Goal: Task Accomplishment & Management: Manage account settings

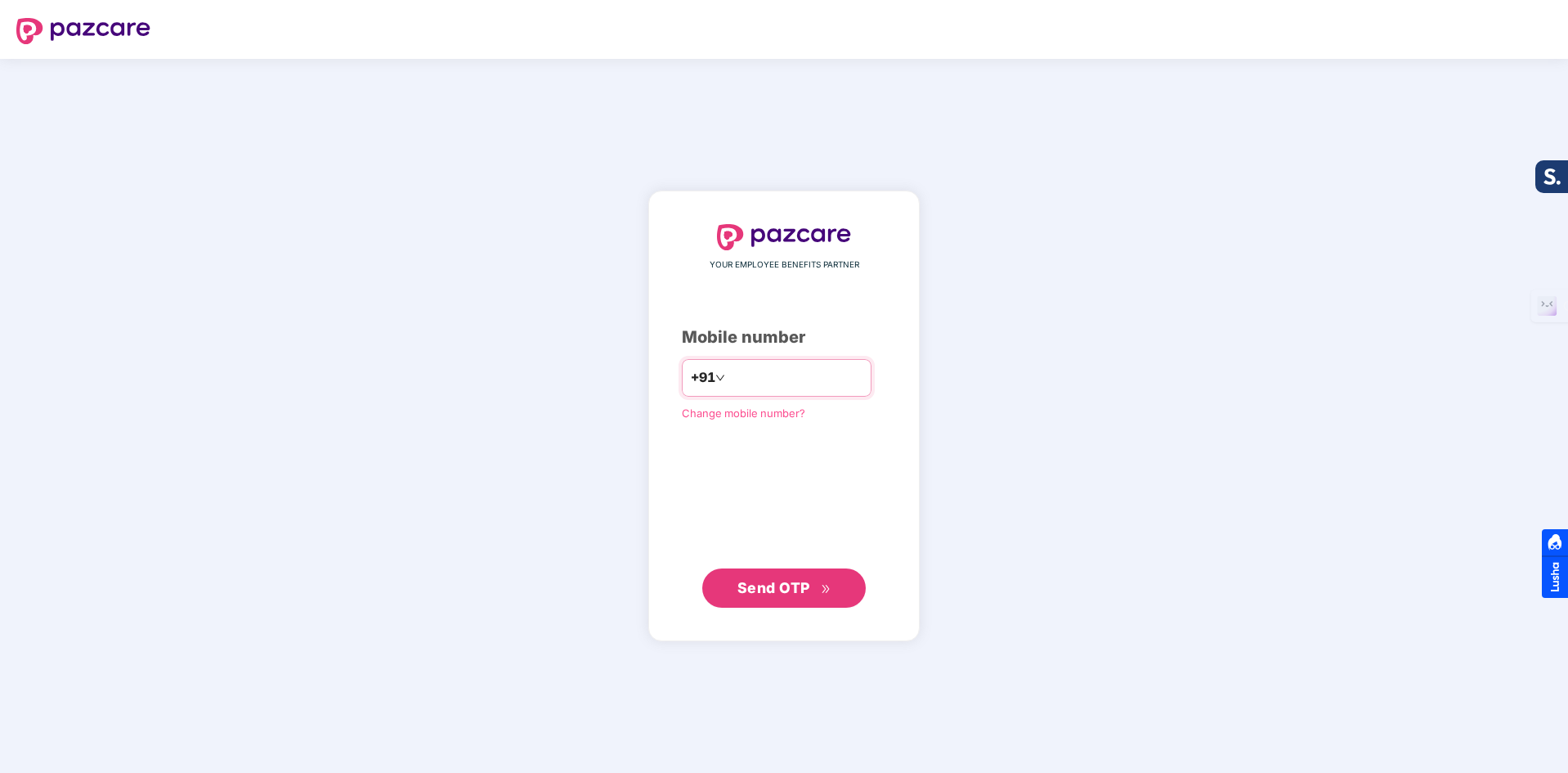
click at [767, 376] on input "number" at bounding box center [794, 378] width 134 height 26
type input "*"
type input "**********"
drag, startPoint x: 777, startPoint y: 589, endPoint x: 832, endPoint y: 624, distance: 65.2
click at [778, 593] on span "Send OTP" at bounding box center [774, 588] width 73 height 17
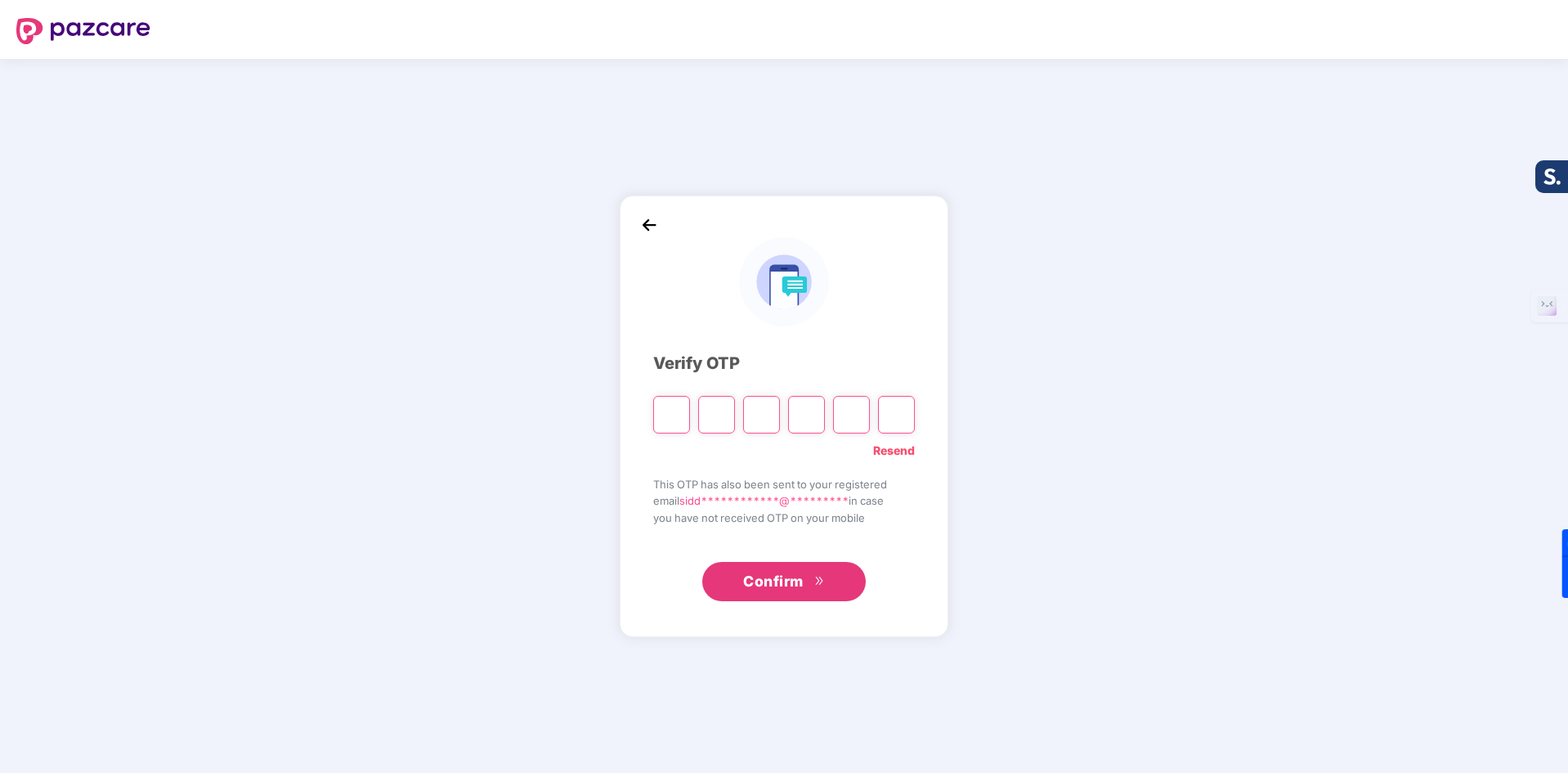
type input "*"
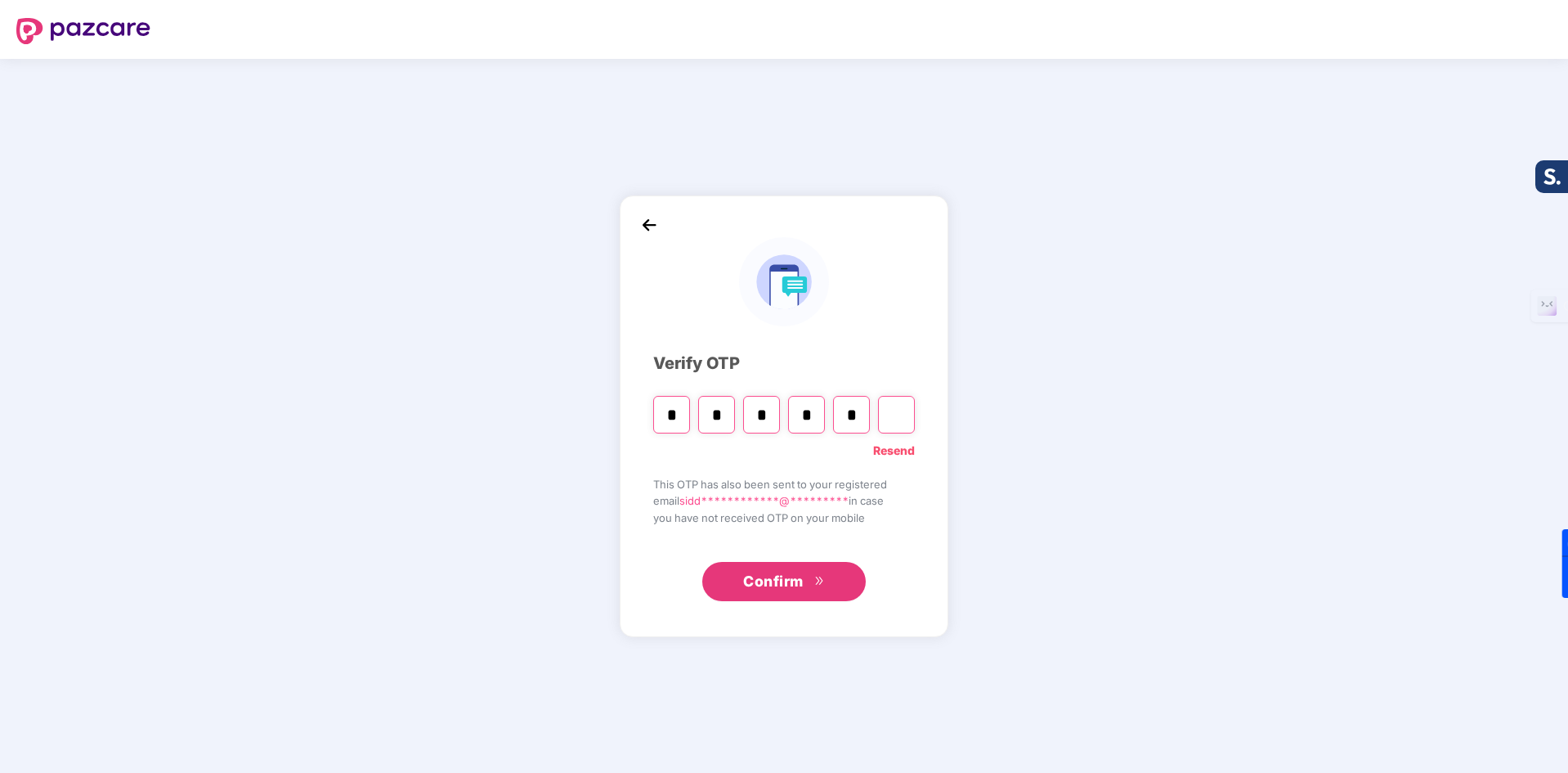
type input "*"
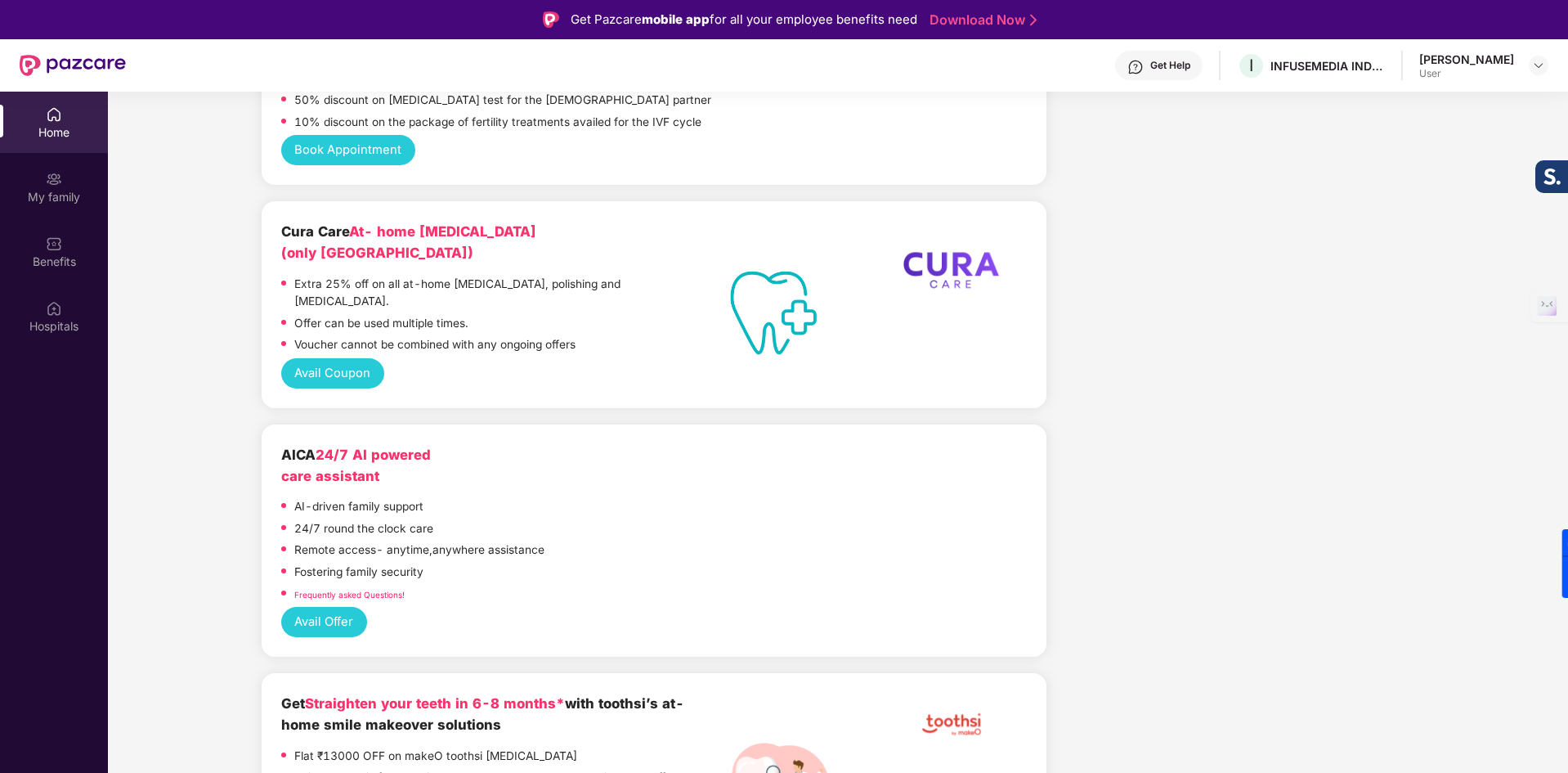
scroll to position [4927, 0]
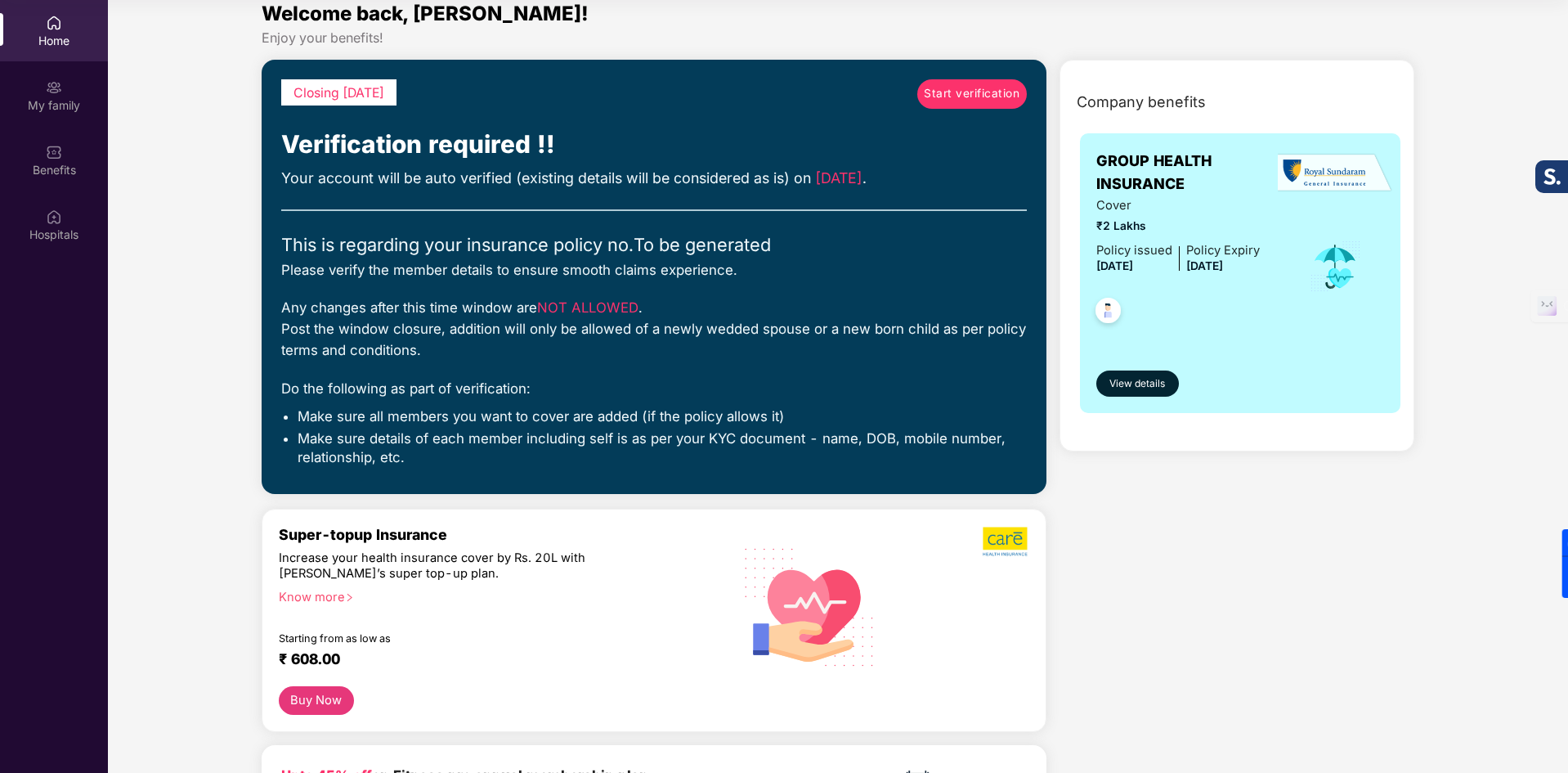
scroll to position [27, 0]
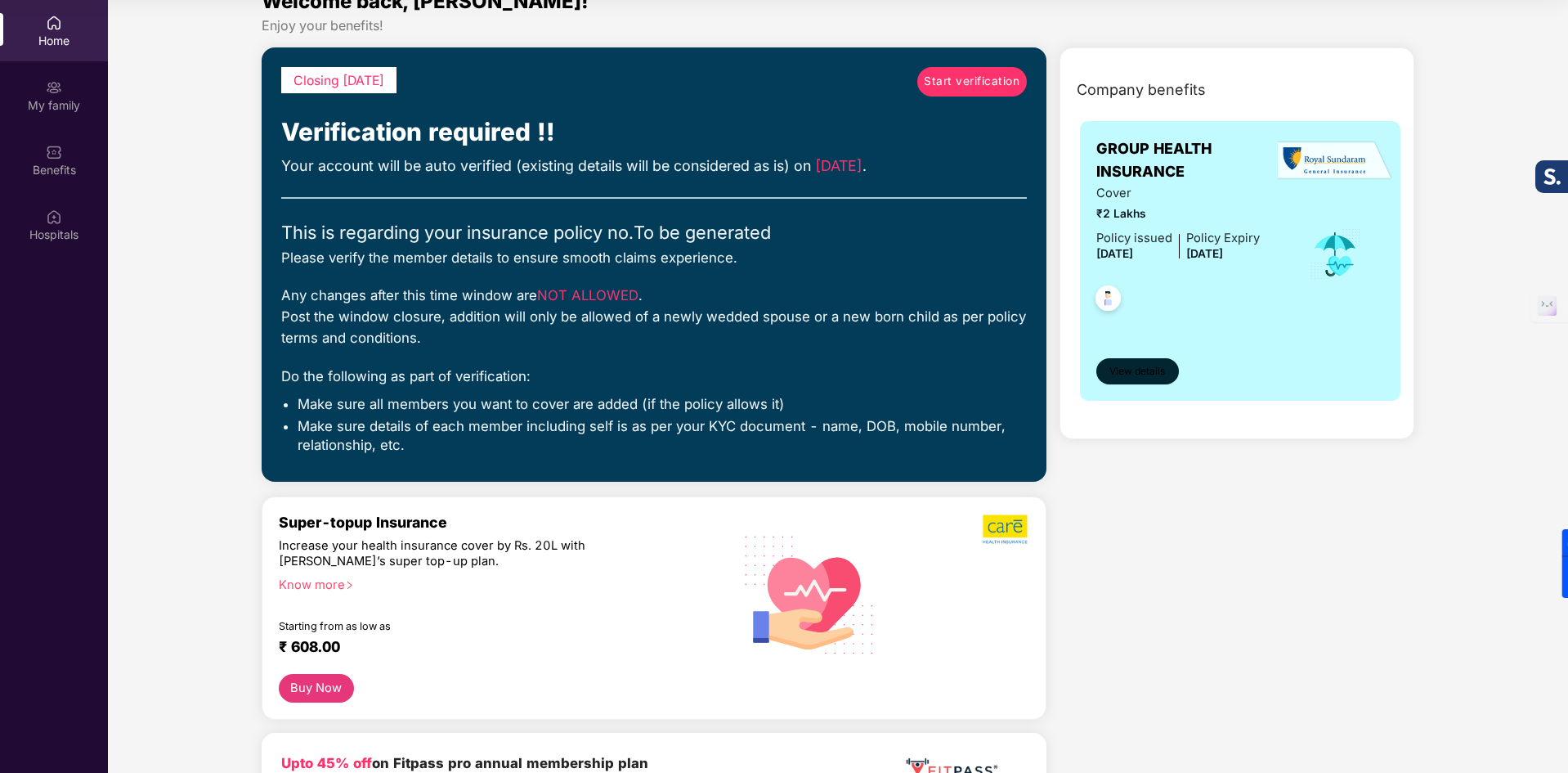
click at [1134, 377] on span "View details" at bounding box center [1137, 372] width 56 height 16
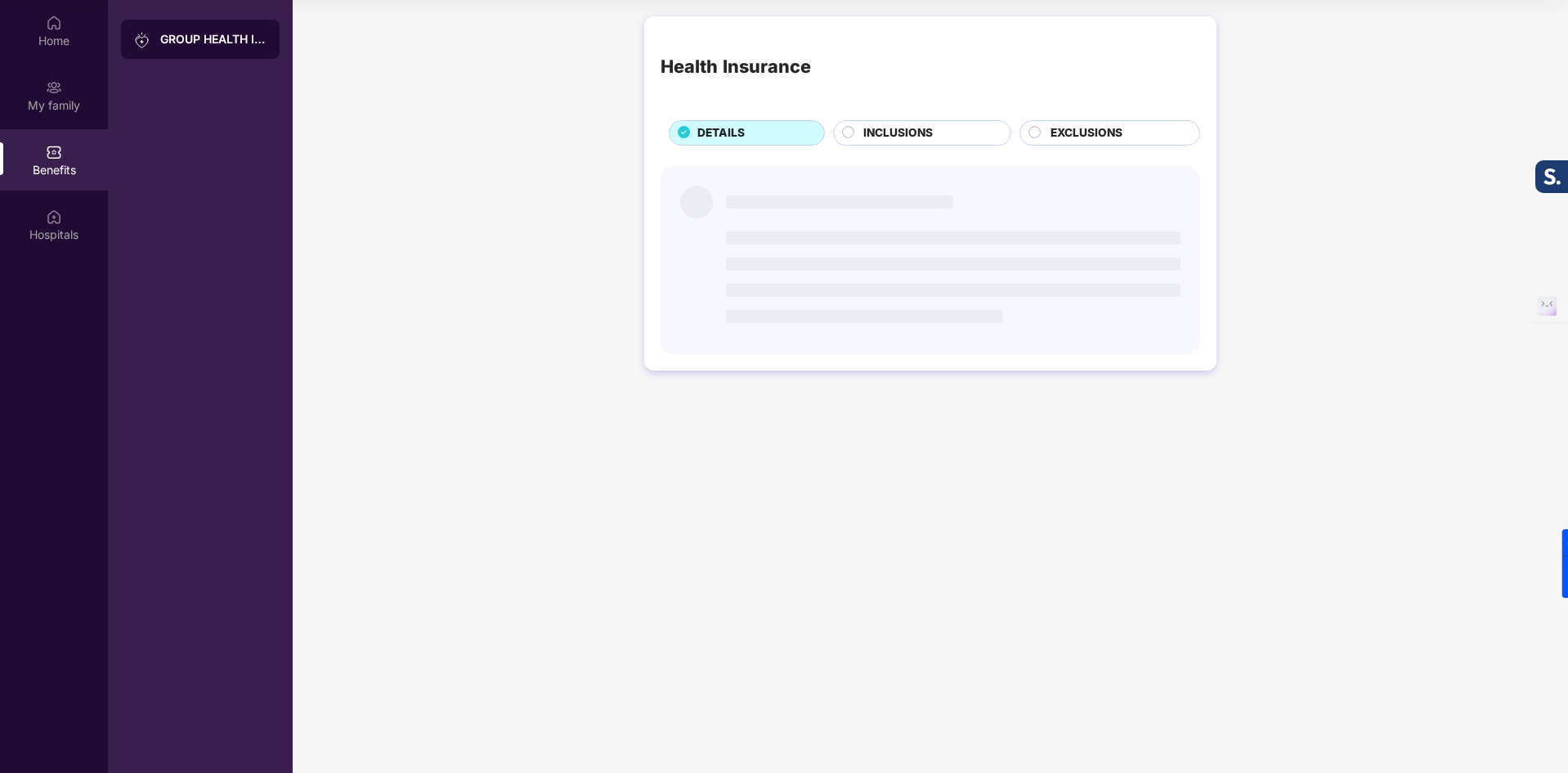
scroll to position [0, 0]
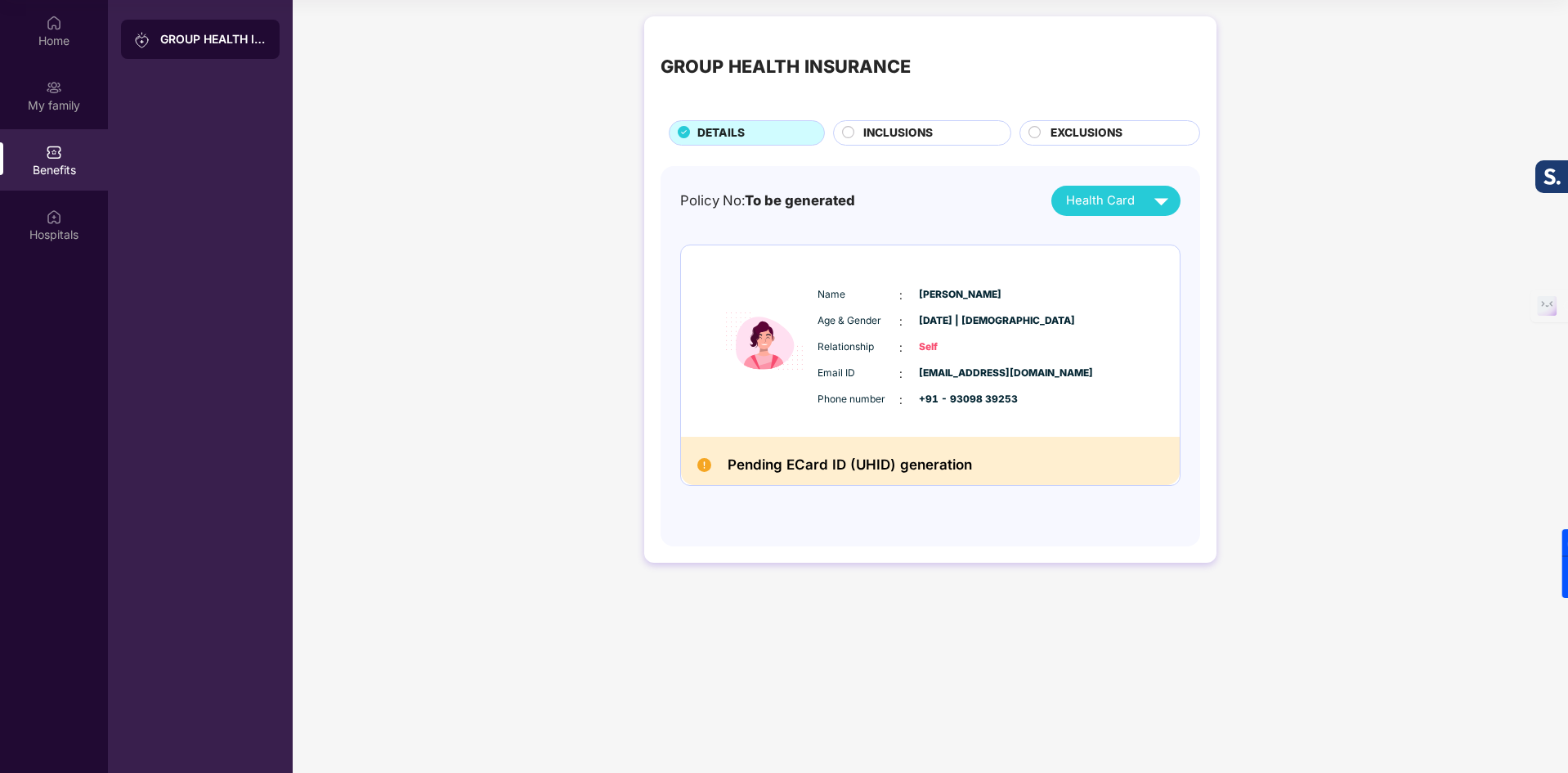
click at [1297, 233] on div "GROUP HEALTH INSURANCE DETAILS INCLUSIONS EXCLUSIONS Policy No: To be generated…" at bounding box center [930, 297] width 1275 height 579
click at [887, 132] on span "INCLUSIONS" at bounding box center [898, 133] width 69 height 18
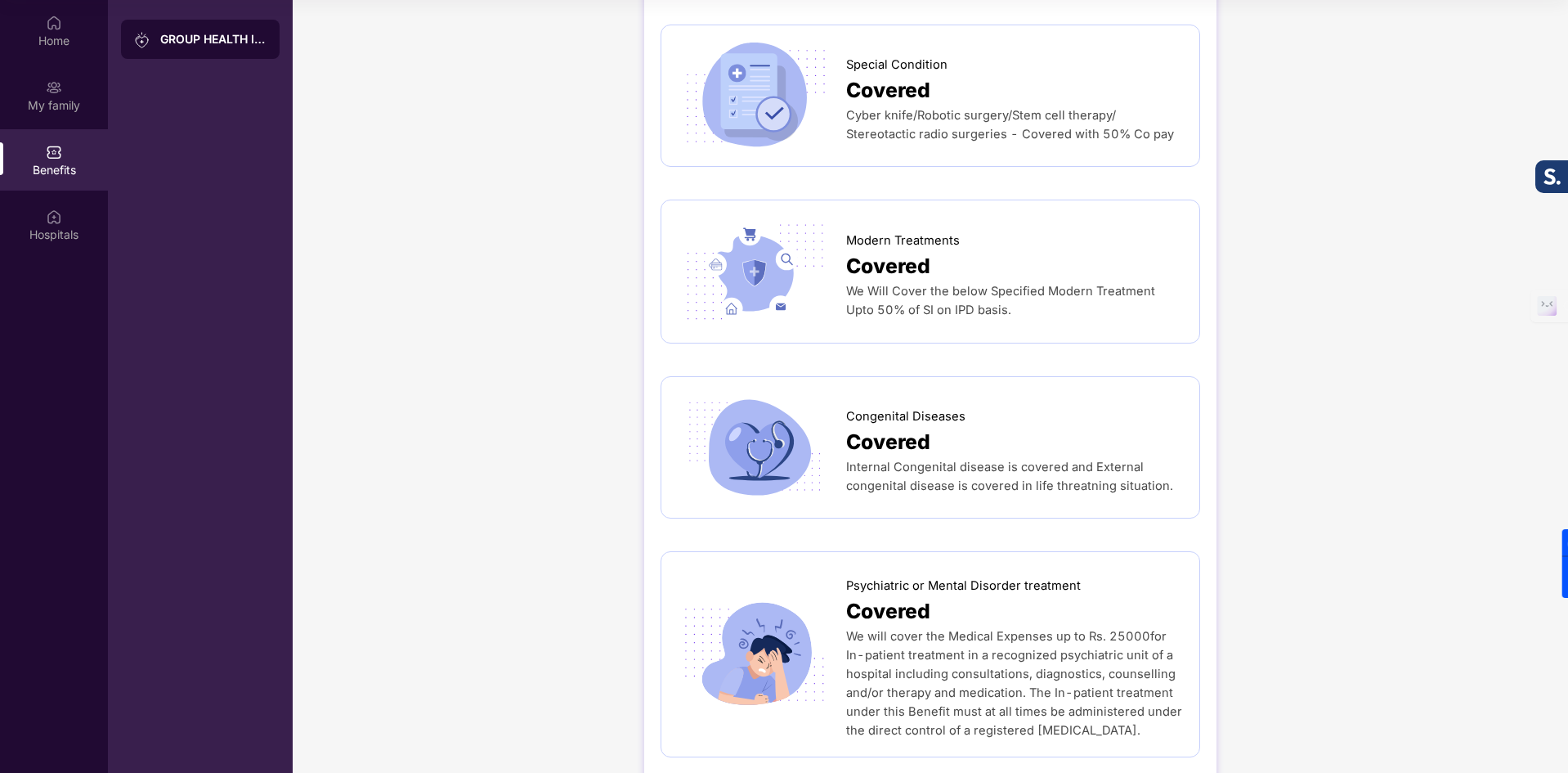
scroll to position [2982, 0]
